Goal: Information Seeking & Learning: Learn about a topic

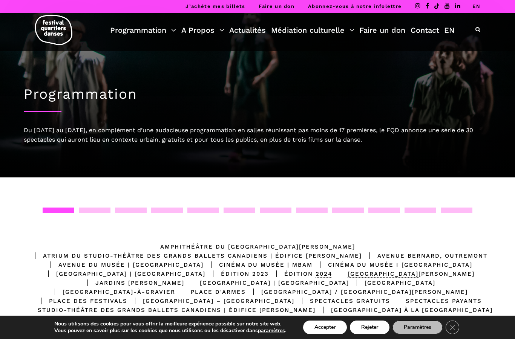
click at [484, 28] on div "Programmation Billetterie 2025 Programmation Gratuite Calendrier du Festival Le…" at bounding box center [257, 32] width 503 height 38
click at [476, 28] on icon at bounding box center [477, 29] width 5 height 5
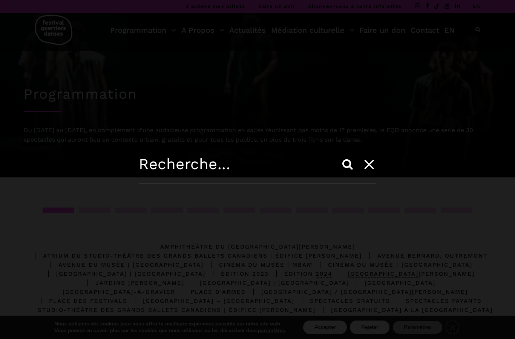
click at [255, 164] on input "text" at bounding box center [257, 169] width 237 height 29
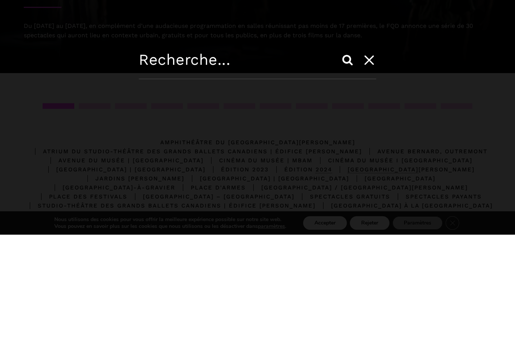
type input "G"
type input "Brecard"
click at [348, 155] on input "Search" at bounding box center [347, 164] width 18 height 18
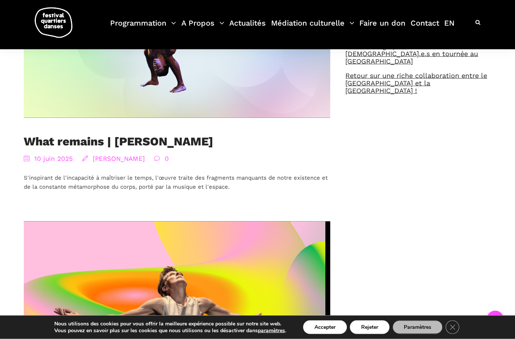
scroll to position [277, 0]
click at [185, 139] on link "What remains | [PERSON_NAME]" at bounding box center [119, 141] width 190 height 14
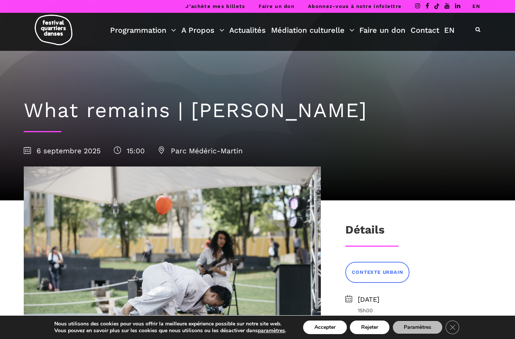
click at [436, 145] on div "What remains | Charles Brecard 6 septembre 2025 15:00 Parc Médéric-Martin" at bounding box center [257, 126] width 482 height 150
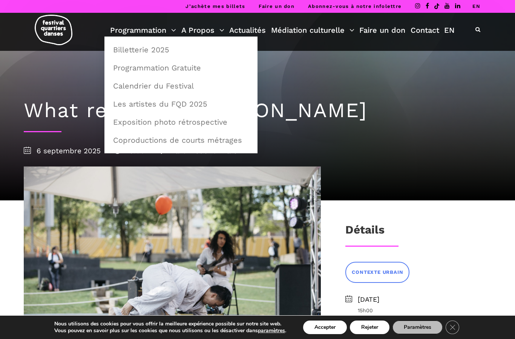
click at [174, 89] on link "Calendrier du Festival" at bounding box center [181, 85] width 145 height 17
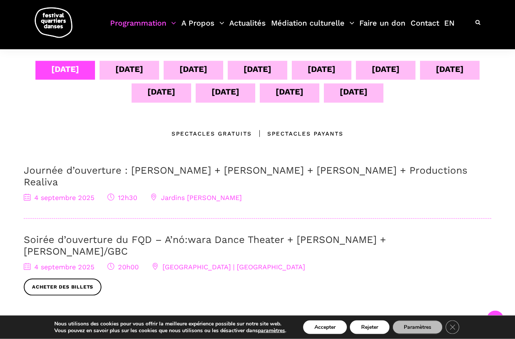
scroll to position [160, 0]
click at [135, 70] on div "05 sept" at bounding box center [129, 68] width 28 height 13
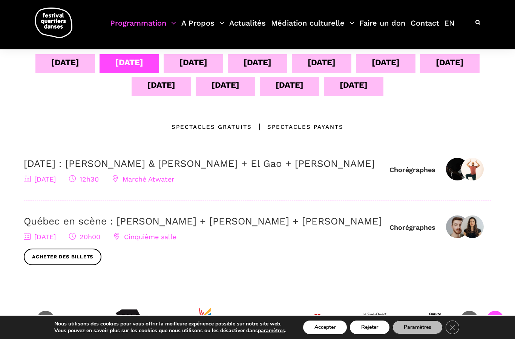
scroll to position [162, 0]
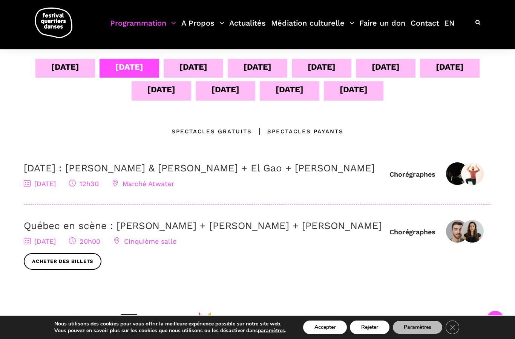
click at [51, 67] on div "04 sept" at bounding box center [65, 66] width 28 height 13
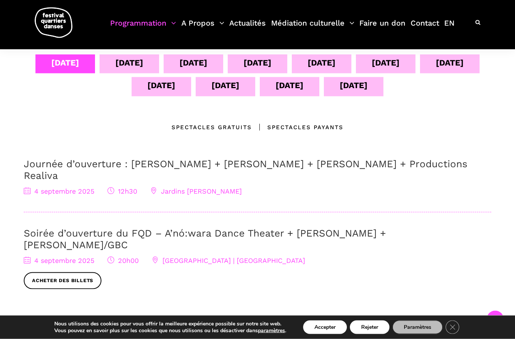
scroll to position [170, 0]
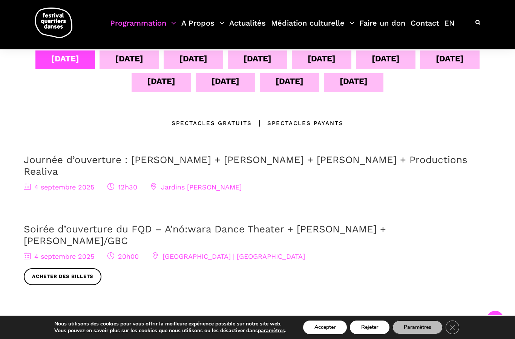
click at [185, 54] on div "06 sept" at bounding box center [193, 58] width 28 height 13
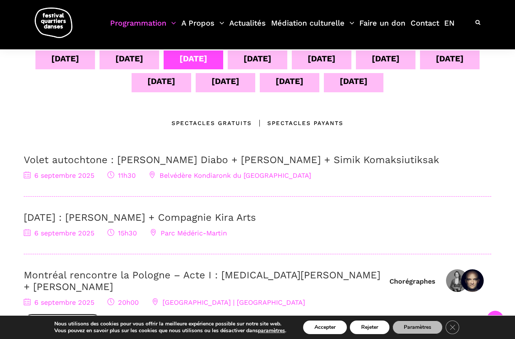
click at [53, 213] on link "[DATE] : [PERSON_NAME] + Compagnie Kira Arts" at bounding box center [140, 217] width 232 height 11
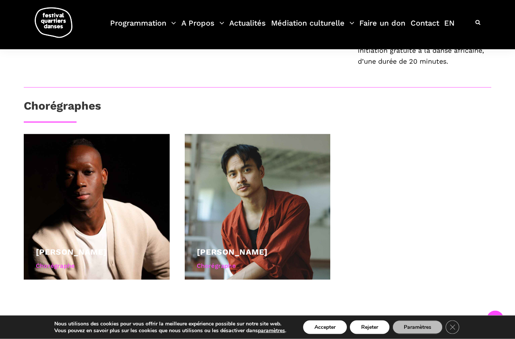
scroll to position [318, 0]
click at [215, 268] on div "Chorégraphe" at bounding box center [258, 266] width 122 height 10
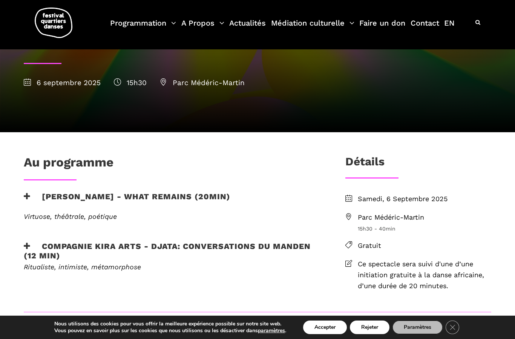
scroll to position [92, 0]
